Goal: Task Accomplishment & Management: Manage account settings

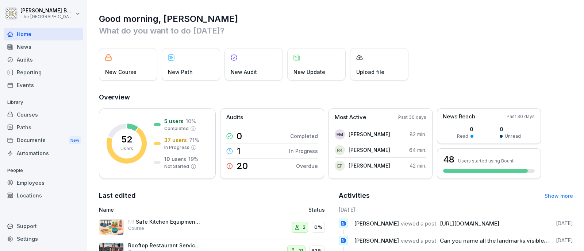
click at [37, 179] on div "Employees" at bounding box center [44, 183] width 80 height 13
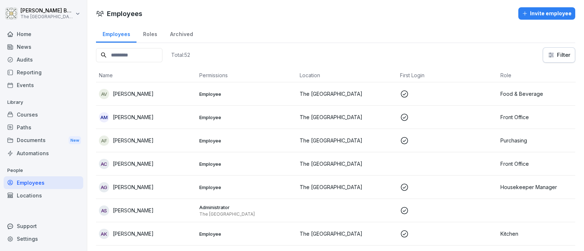
click at [50, 178] on div "Employees" at bounding box center [44, 183] width 80 height 13
click at [148, 55] on input at bounding box center [129, 55] width 66 height 14
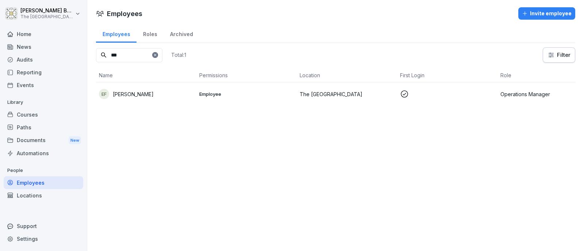
type input "***"
click at [139, 95] on p "[PERSON_NAME]" at bounding box center [133, 94] width 41 height 8
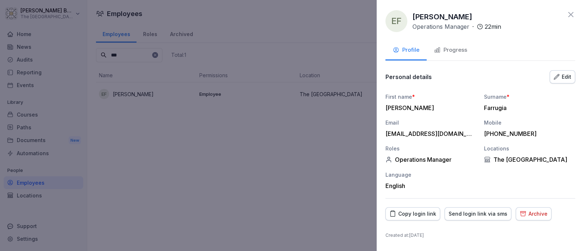
click at [441, 52] on div "Progress" at bounding box center [450, 50] width 33 height 8
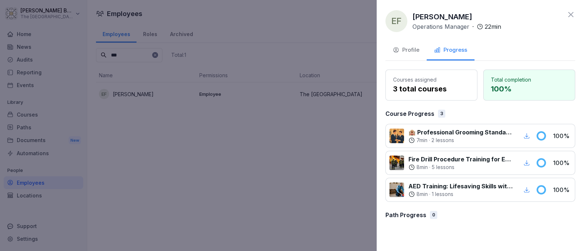
click at [571, 14] on icon at bounding box center [570, 14] width 5 height 5
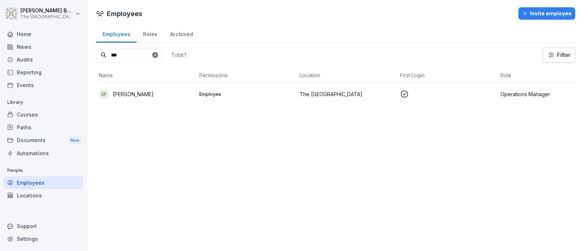
click at [37, 125] on div "Paths" at bounding box center [44, 127] width 80 height 13
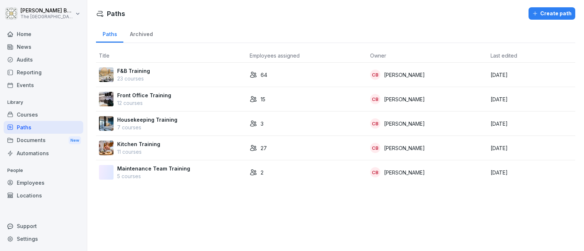
click at [154, 77] on div "F&B Training 23 courses" at bounding box center [171, 74] width 145 height 15
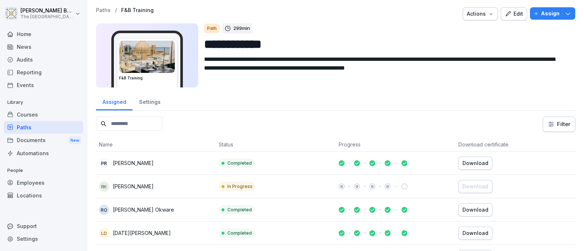
click at [564, 13] on icon "button" at bounding box center [567, 13] width 7 height 7
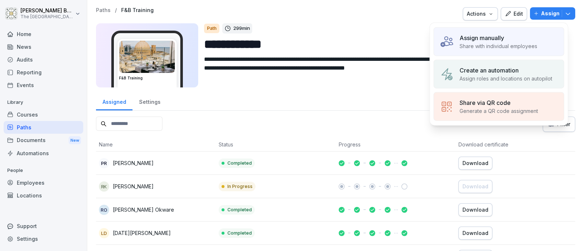
click at [524, 35] on div "Assign manually" at bounding box center [498, 38] width 78 height 9
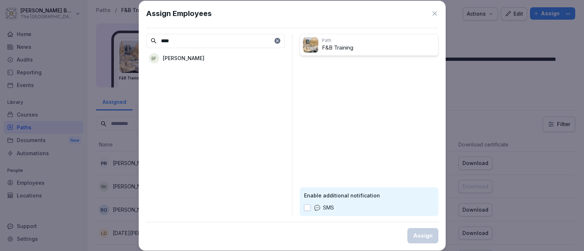
type input "****"
click at [219, 57] on div "EF Etienne Farrugia" at bounding box center [215, 58] width 139 height 13
click at [307, 206] on button "button" at bounding box center [307, 208] width 7 height 7
click at [418, 232] on div "Assign" at bounding box center [422, 236] width 19 height 8
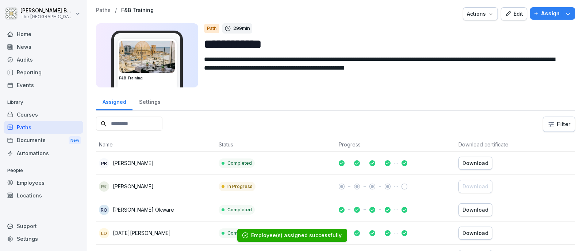
click at [40, 128] on div "Paths" at bounding box center [44, 127] width 80 height 13
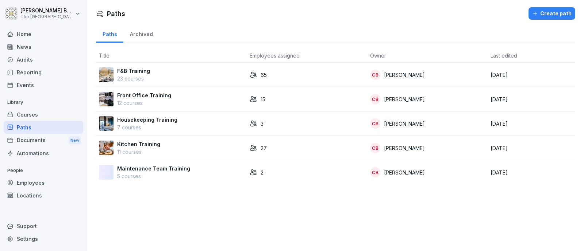
click at [156, 142] on p "Kitchen Training" at bounding box center [138, 144] width 43 height 8
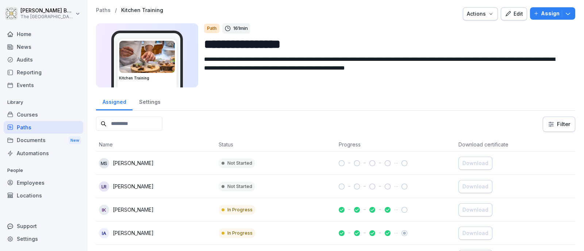
click at [564, 14] on icon "button" at bounding box center [567, 13] width 7 height 7
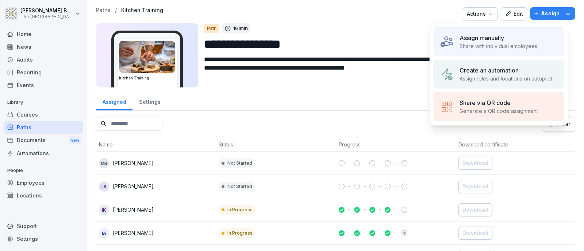
click at [518, 36] on div "Assign manually" at bounding box center [498, 38] width 78 height 9
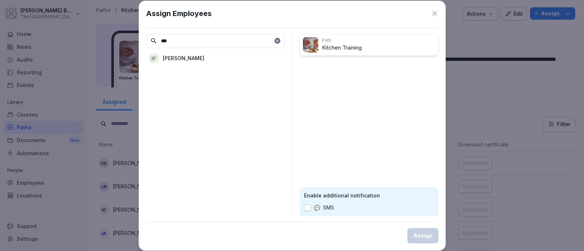
type input "***"
click at [235, 54] on div "EF Etienne Farrugia" at bounding box center [215, 58] width 139 height 13
click at [319, 65] on p "[PERSON_NAME]" at bounding box center [337, 66] width 42 height 8
click at [163, 59] on p "[PERSON_NAME]" at bounding box center [184, 58] width 42 height 8
click at [325, 204] on p "SMS" at bounding box center [328, 208] width 11 height 8
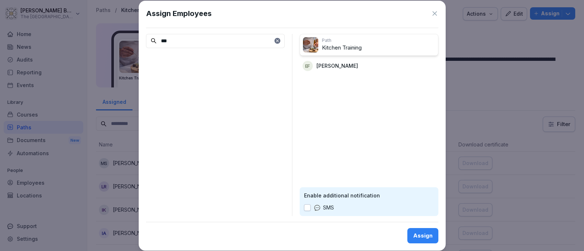
click at [417, 231] on button "Assign" at bounding box center [422, 235] width 31 height 15
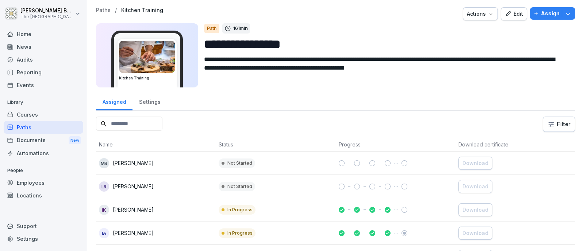
click at [47, 128] on div "Paths" at bounding box center [44, 127] width 80 height 13
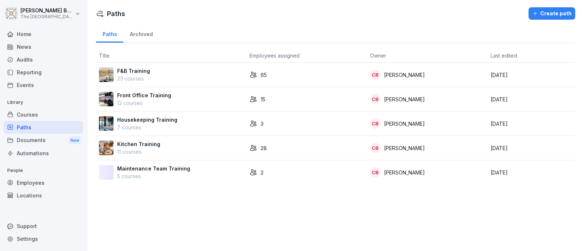
click at [34, 179] on div "Employees" at bounding box center [44, 183] width 80 height 13
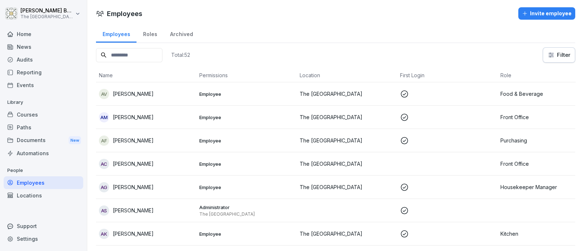
click at [133, 57] on input at bounding box center [129, 55] width 66 height 14
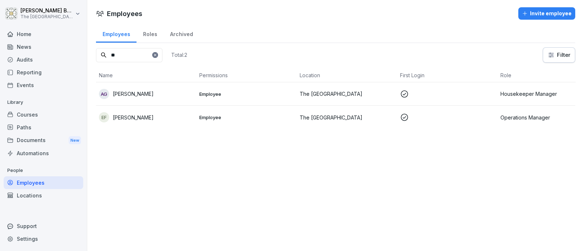
type input "**"
click at [136, 112] on div "EF Etienne Farrugia" at bounding box center [146, 117] width 94 height 10
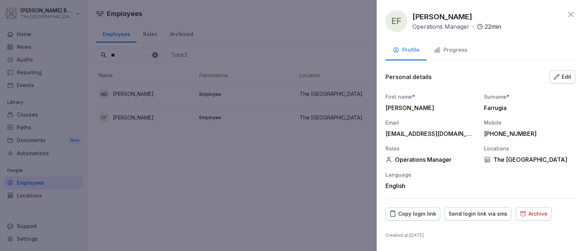
click at [462, 56] on button "Progress" at bounding box center [450, 51] width 48 height 20
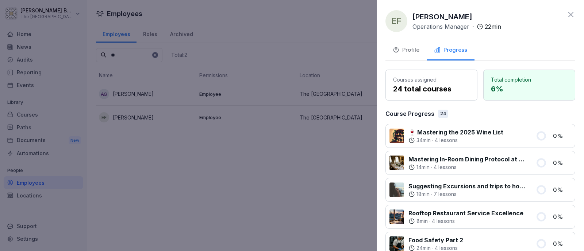
click at [566, 12] on icon at bounding box center [570, 14] width 9 height 9
